Goal: Task Accomplishment & Management: Manage account settings

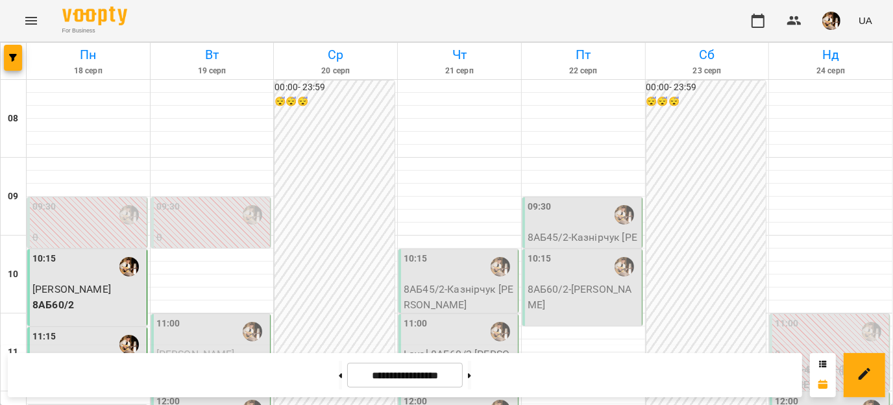
scroll to position [146, 0]
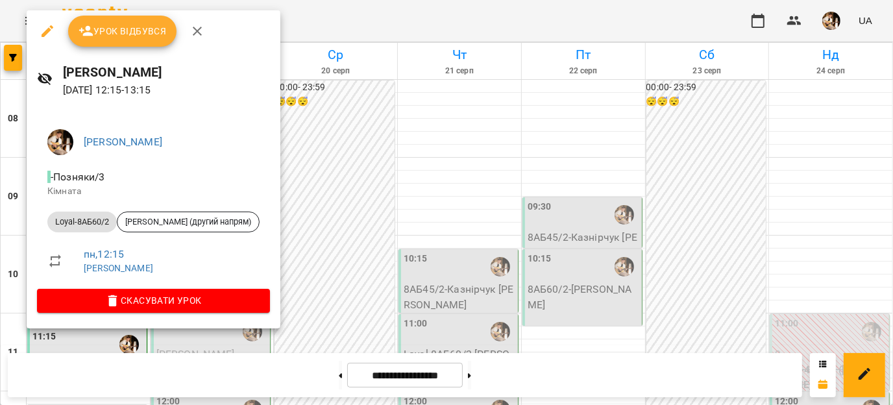
click at [114, 39] on button "Урок відбувся" at bounding box center [122, 31] width 109 height 31
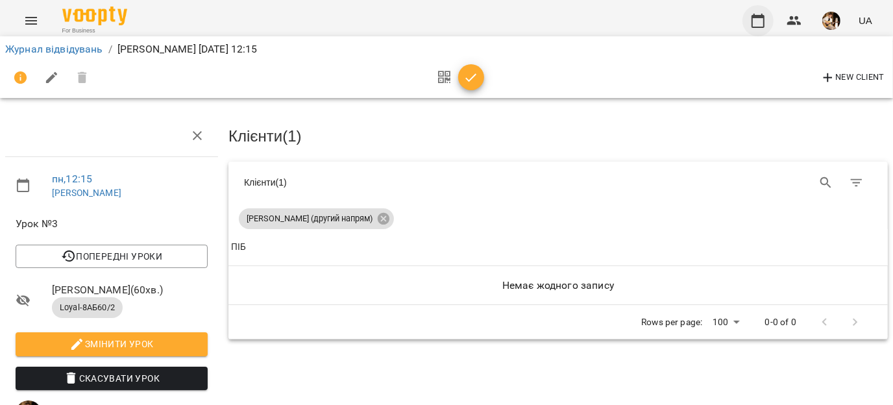
click at [761, 25] on icon "button" at bounding box center [758, 21] width 16 height 16
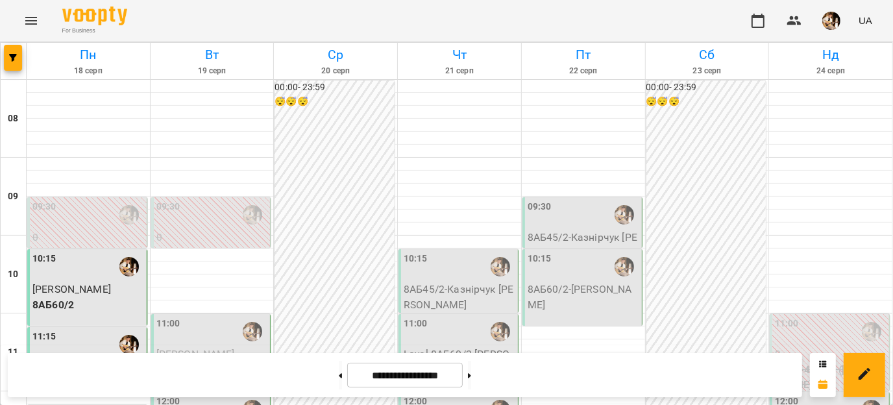
scroll to position [326, 0]
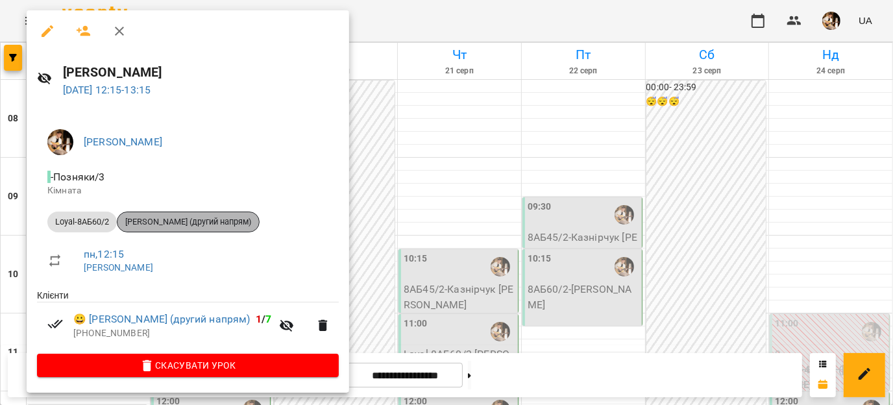
click at [193, 217] on span "[PERSON_NAME] (другий напрям)" at bounding box center [187, 222] width 141 height 12
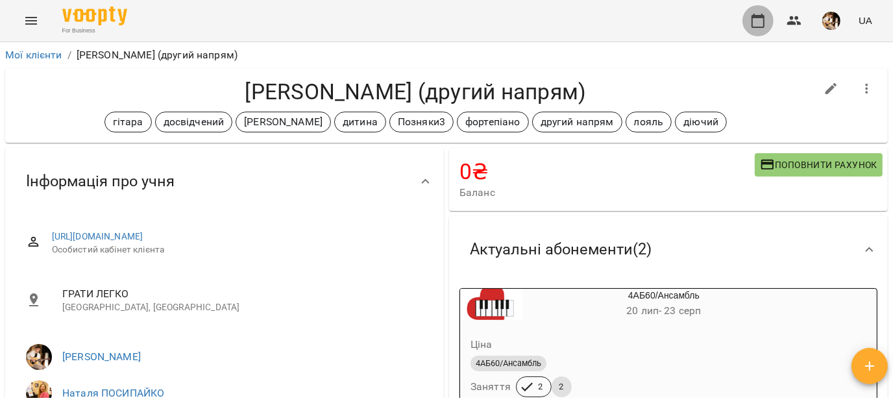
click at [764, 21] on icon "button" at bounding box center [758, 21] width 16 height 16
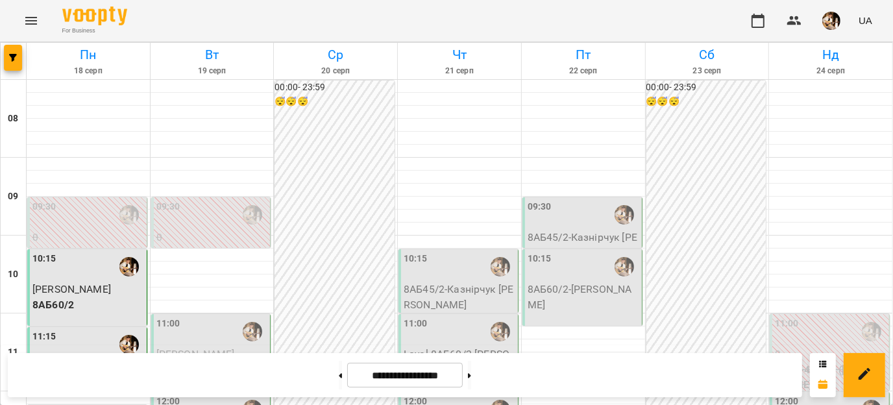
scroll to position [426, 0]
click at [471, 378] on button at bounding box center [469, 375] width 3 height 29
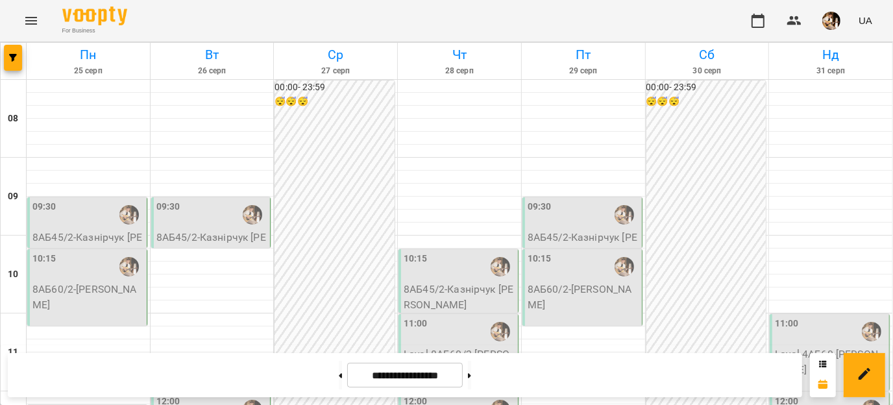
scroll to position [621, 0]
click at [339, 382] on button at bounding box center [340, 375] width 3 height 29
type input "**********"
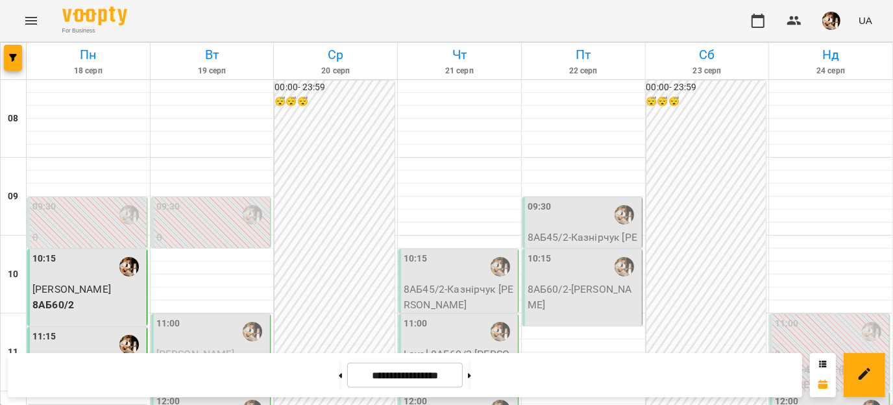
scroll to position [128, 0]
click at [600, 282] on p "8АБ60/2 - [PERSON_NAME]" at bounding box center [584, 297] width 112 height 31
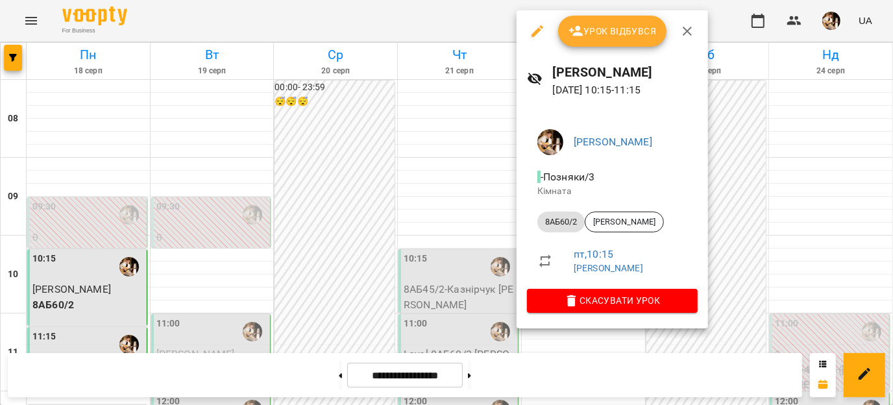
click at [694, 28] on button "button" at bounding box center [687, 31] width 31 height 31
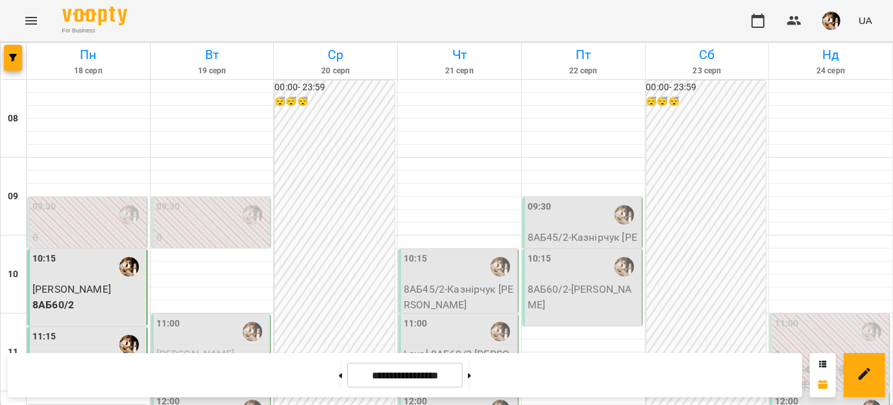
scroll to position [321, 0]
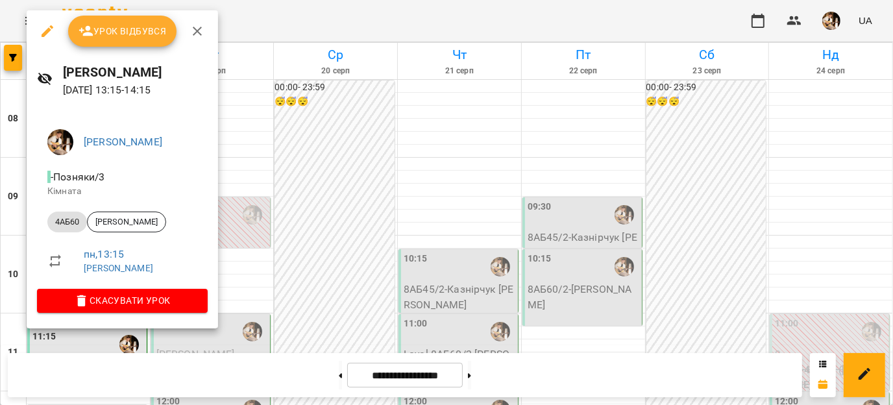
click at [114, 22] on button "Урок відбувся" at bounding box center [122, 31] width 109 height 31
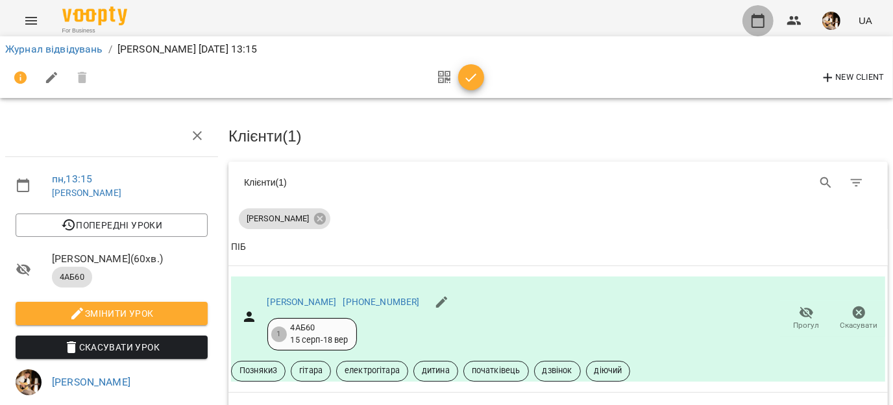
click at [748, 19] on button "button" at bounding box center [757, 20] width 31 height 31
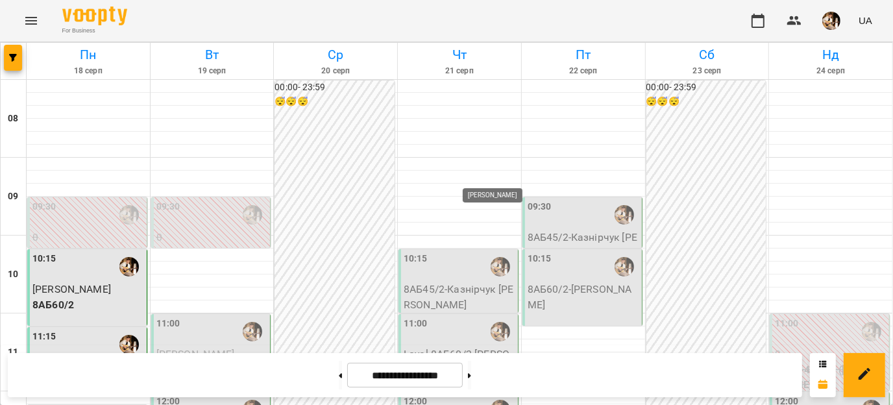
scroll to position [384, 0]
